Goal: Information Seeking & Learning: Learn about a topic

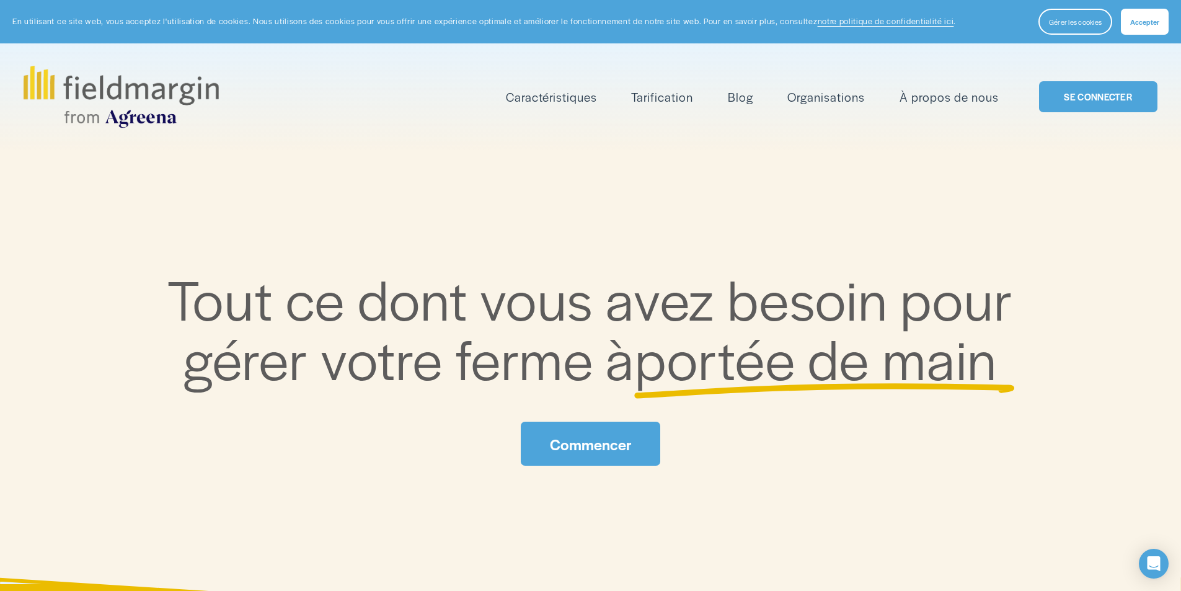
click at [824, 102] on font "Organisations" at bounding box center [827, 96] width 78 height 17
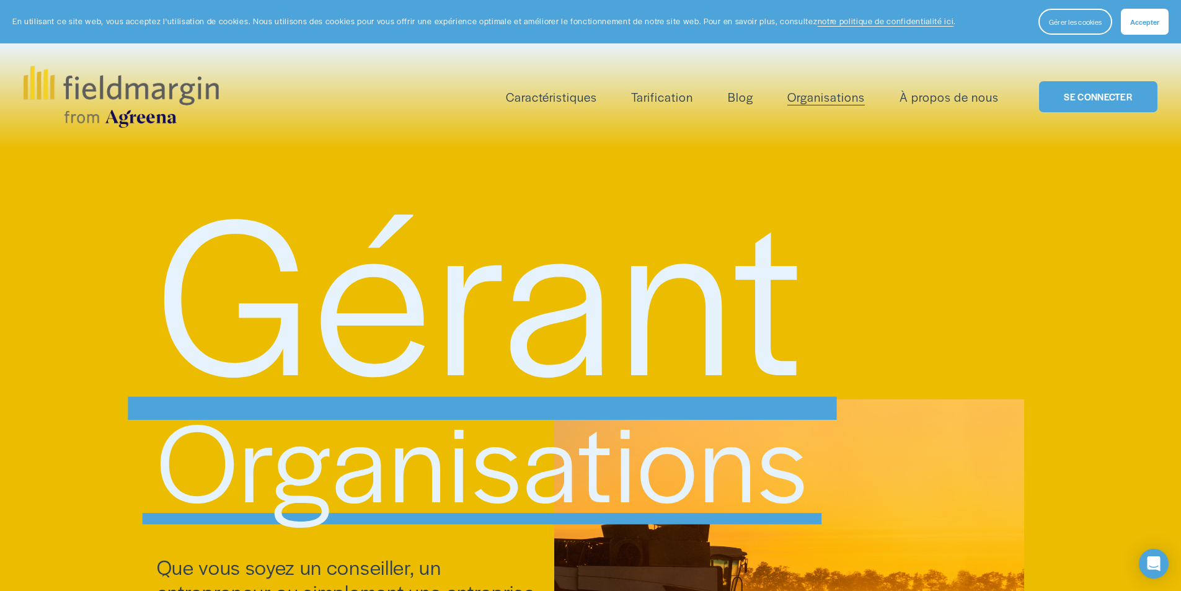
click at [547, 97] on font "Caractéristiques" at bounding box center [551, 96] width 91 height 17
click at [0, 0] on font "Cartographie" at bounding box center [0, 0] width 0 height 0
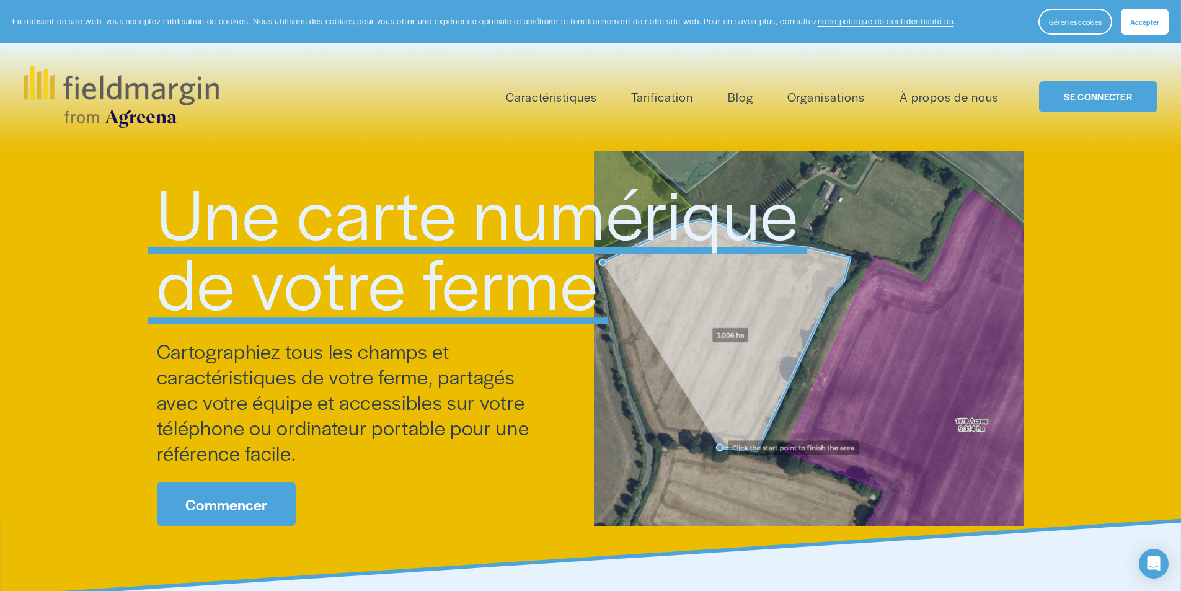
click at [668, 94] on font "Tarification" at bounding box center [662, 96] width 62 height 17
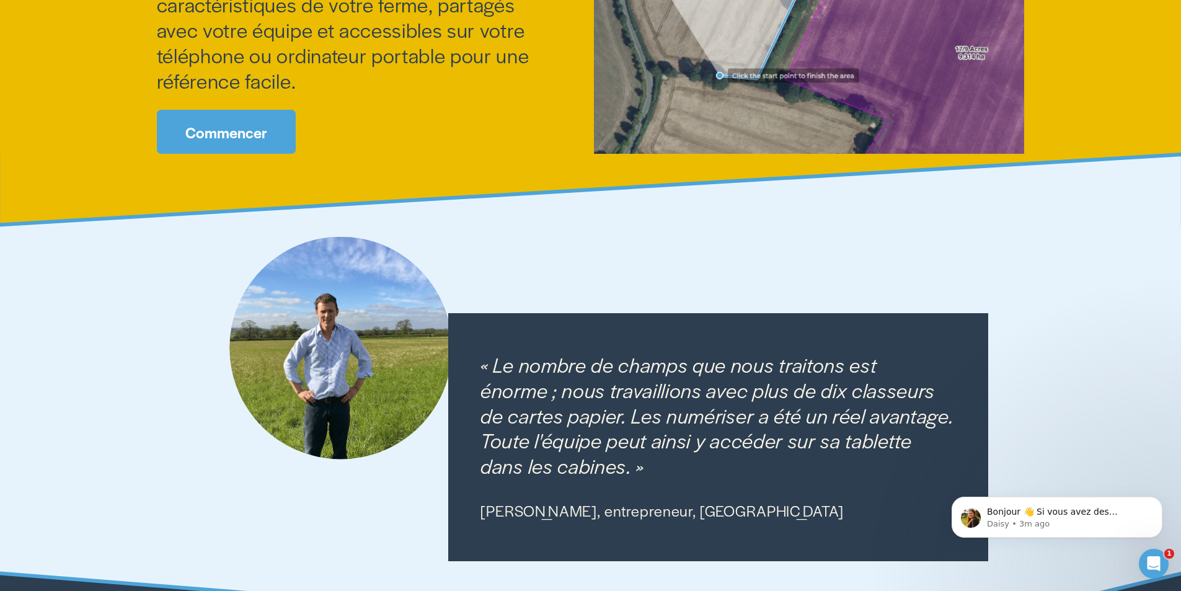
scroll to position [496, 0]
